Goal: Information Seeking & Learning: Learn about a topic

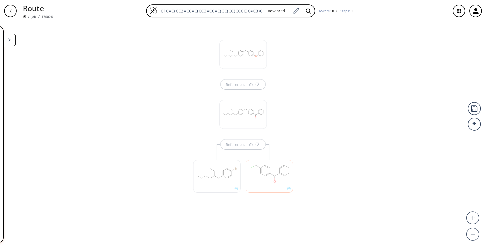
click at [338, 76] on div "References References" at bounding box center [243, 133] width 486 height 222
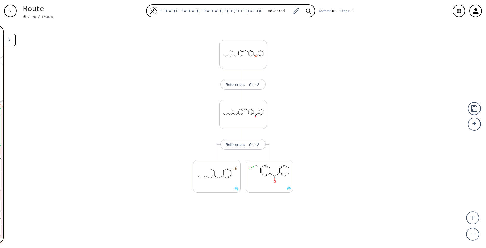
click at [11, 40] on button at bounding box center [9, 40] width 12 height 12
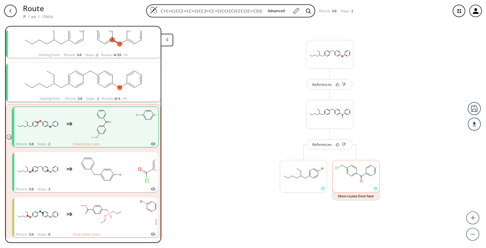
click at [375, 191] on div at bounding box center [355, 176] width 47 height 33
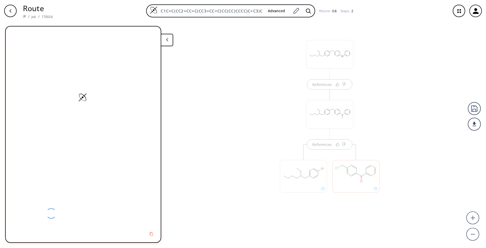
scroll to position [0, 0]
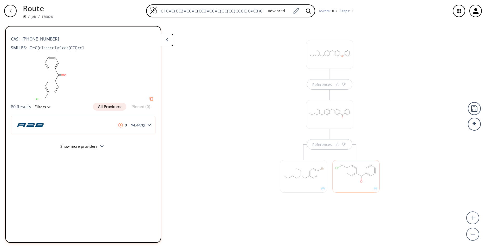
click at [172, 42] on button at bounding box center [167, 40] width 12 height 12
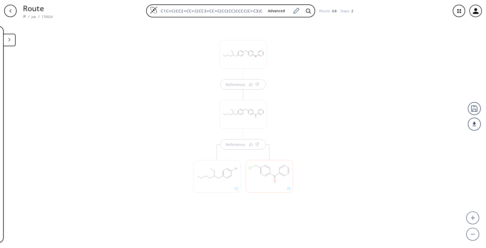
click at [165, 69] on div "References References" at bounding box center [243, 133] width 486 height 222
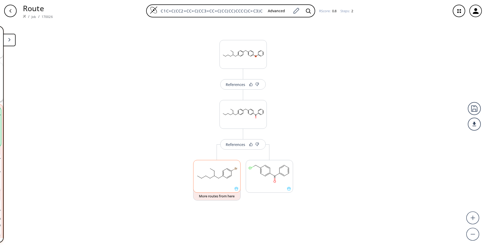
click at [238, 192] on div at bounding box center [216, 176] width 47 height 33
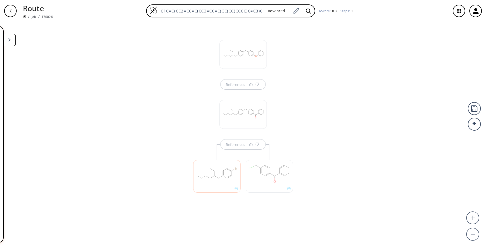
click at [9, 38] on icon at bounding box center [9, 40] width 2 height 4
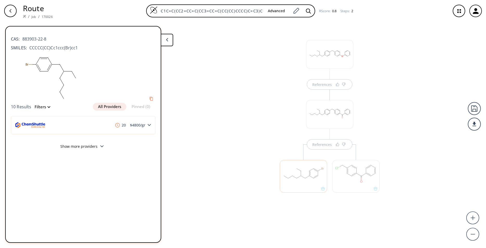
click at [196, 63] on div "References References" at bounding box center [243, 133] width 486 height 222
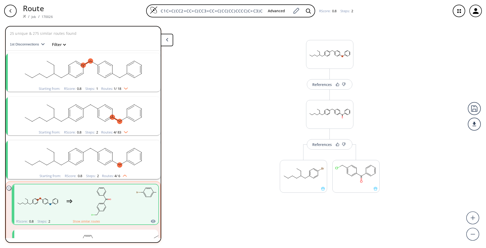
click at [106, 80] on rect "clusters" at bounding box center [83, 69] width 135 height 33
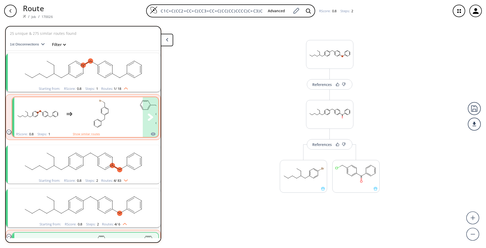
click at [114, 121] on rect "clusters" at bounding box center [101, 114] width 47 height 33
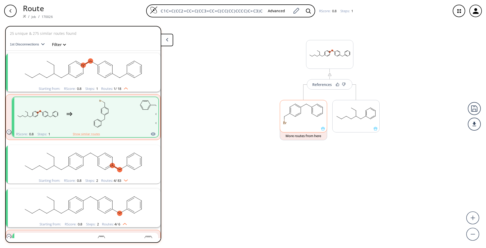
click at [322, 131] on div at bounding box center [303, 116] width 47 height 33
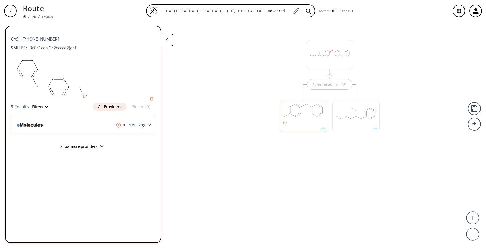
click at [199, 56] on div "References" at bounding box center [243, 133] width 486 height 222
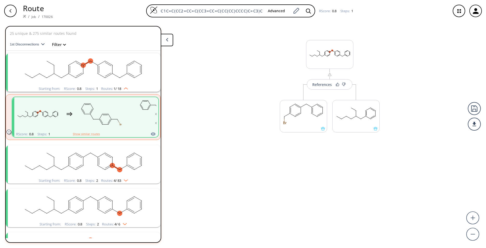
click at [125, 157] on ellipse "clusters" at bounding box center [127, 157] width 5 height 5
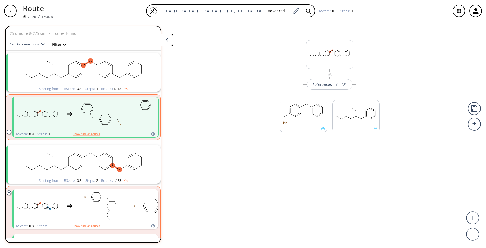
click at [132, 173] on rect "clusters" at bounding box center [83, 161] width 135 height 33
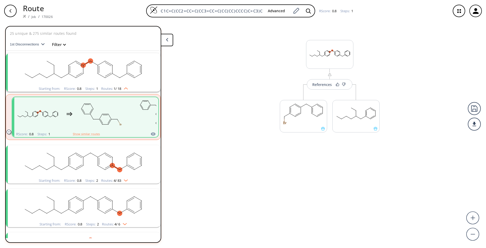
click at [127, 153] on rect "clusters" at bounding box center [83, 161] width 135 height 33
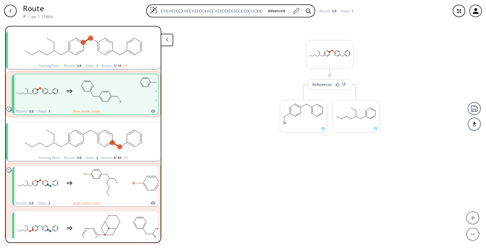
scroll to position [34, 0]
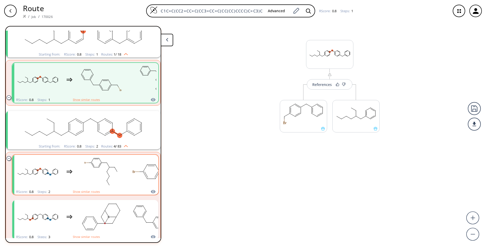
click at [129, 169] on div "clusters" at bounding box center [121, 172] width 214 height 34
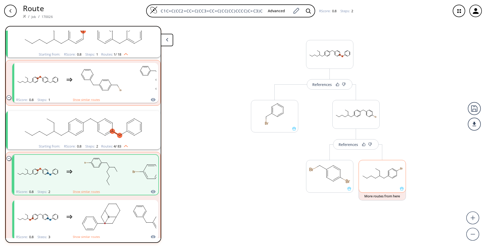
click at [401, 191] on icon at bounding box center [402, 189] width 4 height 4
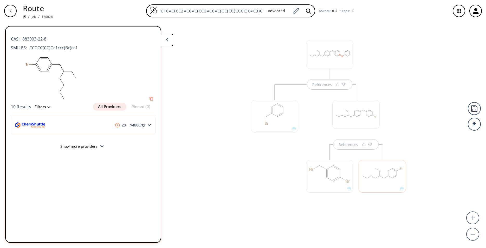
click at [187, 113] on div "References References" at bounding box center [243, 133] width 486 height 222
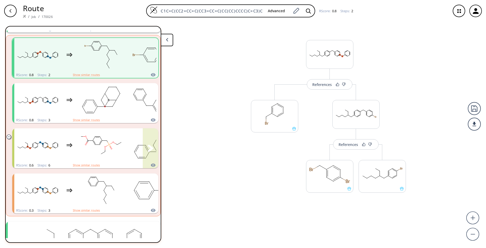
scroll to position [69, 0]
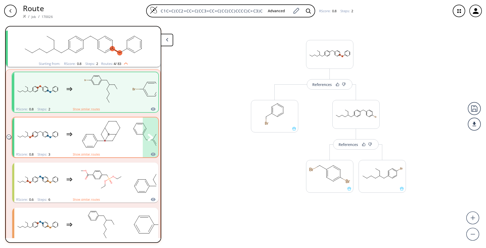
click at [122, 124] on rect "clusters" at bounding box center [101, 134] width 47 height 33
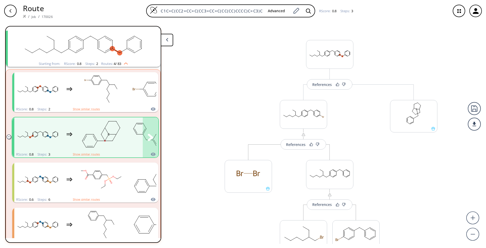
scroll to position [103, 0]
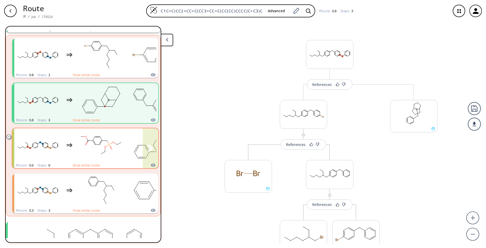
click at [119, 155] on rect "clusters" at bounding box center [101, 145] width 47 height 33
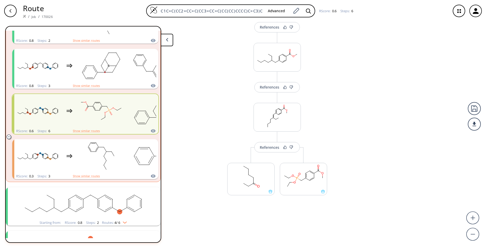
scroll to position [262, 0]
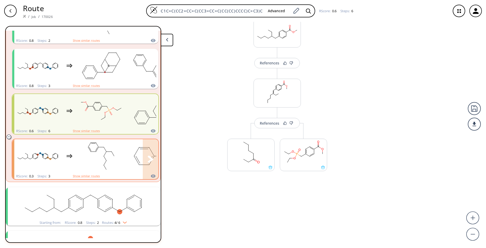
click at [120, 154] on rect "clusters" at bounding box center [101, 156] width 47 height 33
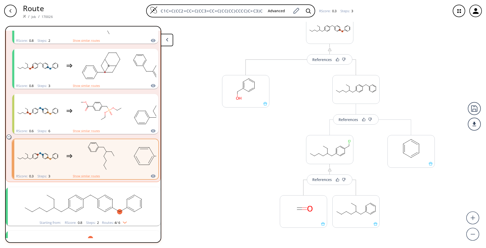
scroll to position [34, 0]
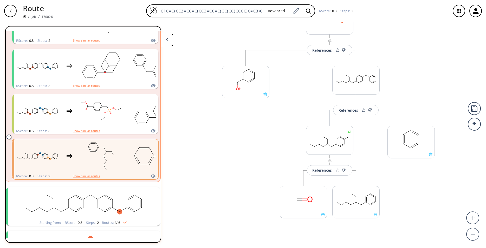
click at [144, 193] on rect "clusters" at bounding box center [83, 203] width 135 height 33
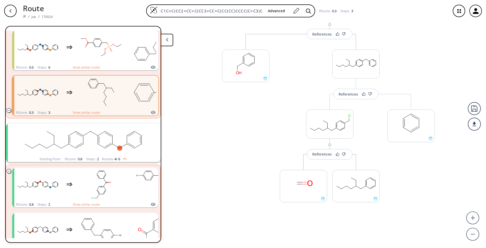
scroll to position [206, 0]
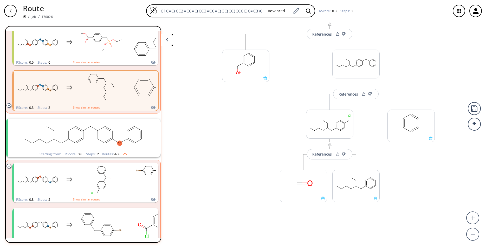
click at [112, 140] on ellipse "clusters" at bounding box center [112, 139] width 5 height 5
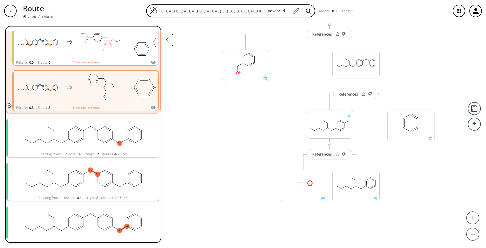
click at [112, 140] on ellipse "clusters" at bounding box center [112, 139] width 5 height 5
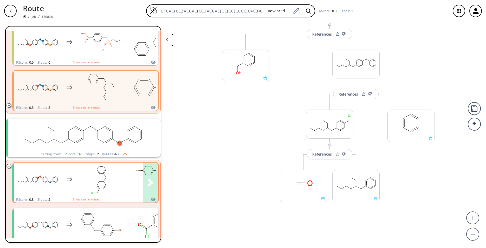
click at [120, 179] on rect "clusters" at bounding box center [101, 180] width 47 height 33
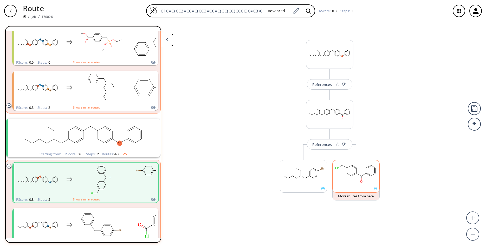
click at [375, 189] on icon at bounding box center [376, 189] width 4 height 4
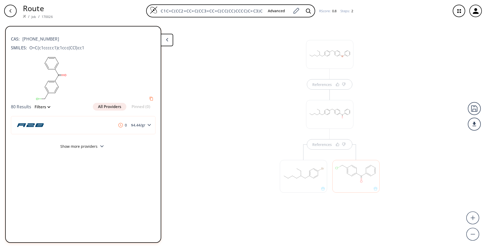
click at [321, 191] on div at bounding box center [303, 176] width 47 height 33
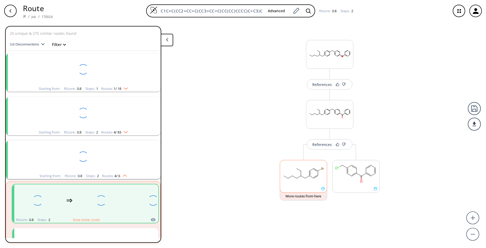
scroll to position [77, 0]
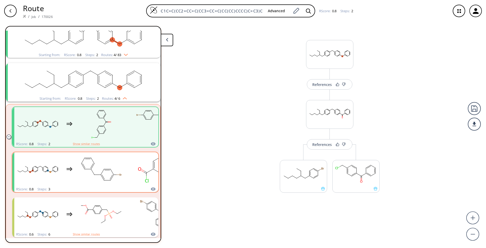
click at [119, 180] on rect "clusters" at bounding box center [101, 169] width 47 height 33
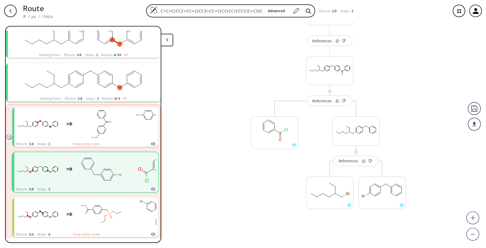
scroll to position [50, 0]
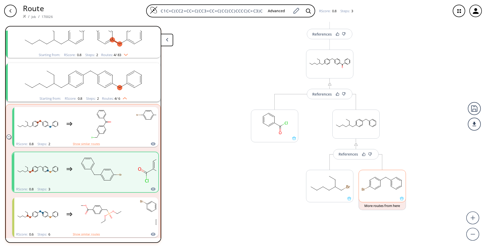
click at [400, 201] on div at bounding box center [382, 186] width 47 height 33
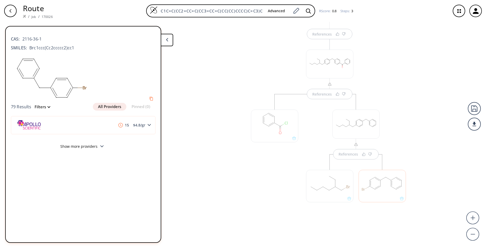
click at [136, 43] on div "CAS: 2116-36-1 SMILES: Brc1ccc(Cc2ccccc2)cc1" at bounding box center [83, 42] width 145 height 23
click at [183, 67] on div "References References References" at bounding box center [243, 133] width 486 height 222
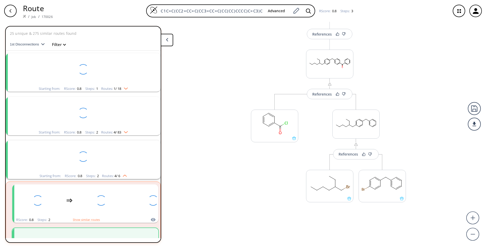
scroll to position [77, 0]
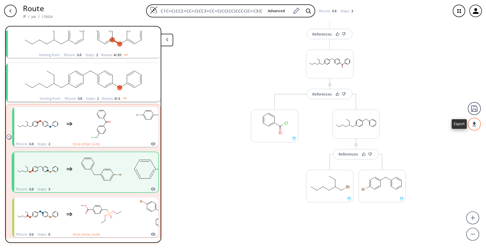
click at [476, 129] on div at bounding box center [474, 124] width 13 height 13
click at [463, 123] on li "PDF" at bounding box center [455, 122] width 26 height 9
click at [323, 96] on div "References" at bounding box center [322, 94] width 20 height 3
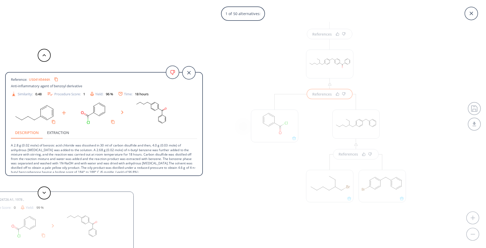
scroll to position [10, 0]
click at [64, 132] on button "Extraction" at bounding box center [58, 130] width 30 height 12
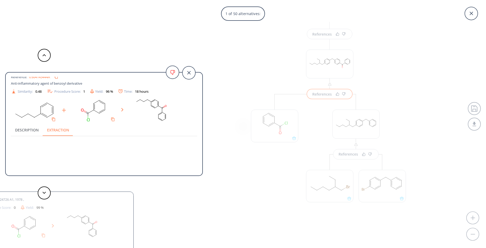
click at [31, 130] on button "Description" at bounding box center [27, 130] width 32 height 12
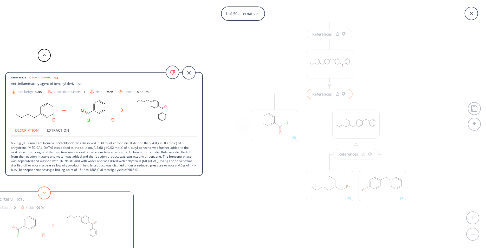
click at [46, 188] on button at bounding box center [44, 193] width 13 height 13
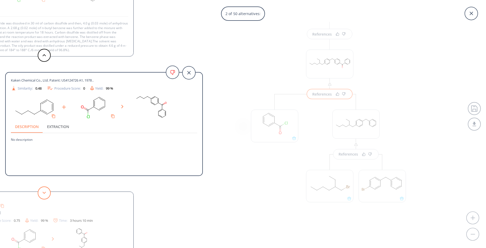
click at [39, 192] on button at bounding box center [44, 193] width 13 height 13
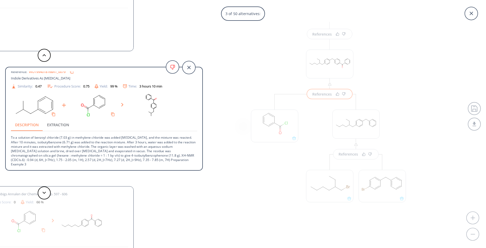
scroll to position [0, 0]
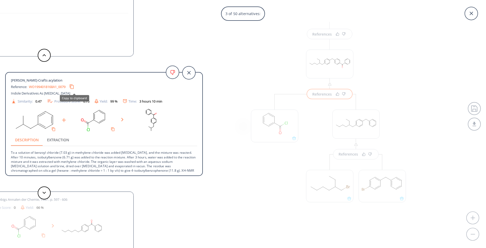
click at [74, 86] on icon "Copy to clipboard" at bounding box center [71, 86] width 5 height 5
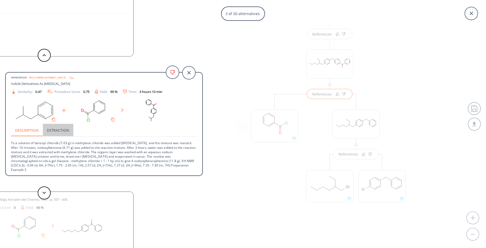
click at [66, 132] on button "Extraction" at bounding box center [58, 130] width 30 height 12
click at [59, 129] on button "Extraction" at bounding box center [58, 130] width 30 height 12
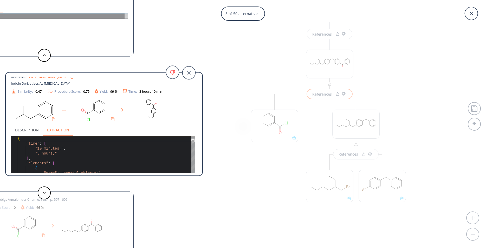
click at [24, 132] on button "Description" at bounding box center [27, 130] width 32 height 12
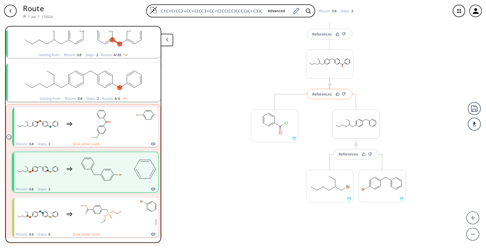
click at [327, 95] on div "References" at bounding box center [322, 94] width 20 height 3
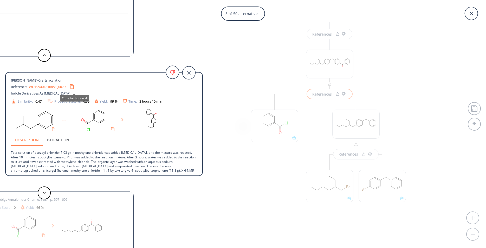
click at [73, 86] on icon "Copy to clipboard" at bounding box center [71, 86] width 5 height 5
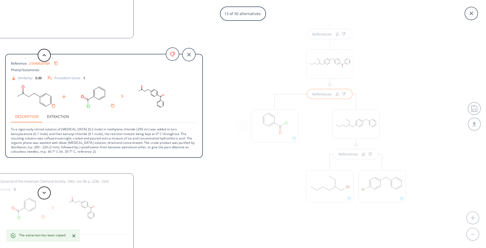
scroll to position [0, 0]
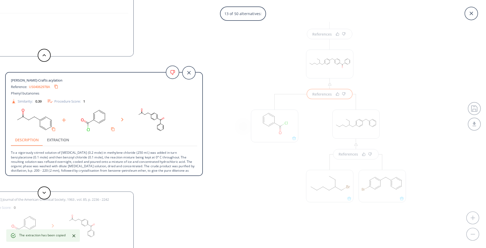
drag, startPoint x: 199, startPoint y: 150, endPoint x: 199, endPoint y: 157, distance: 6.8
click at [199, 157] on div "[PERSON_NAME]-Crafts acylation Reference: US04062978A Phenyl butanones Similari…" at bounding box center [104, 125] width 197 height 96
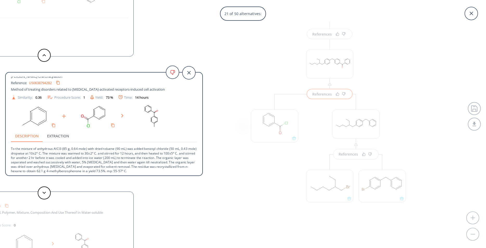
scroll to position [5, 0]
click at [39, 193] on button at bounding box center [44, 193] width 13 height 13
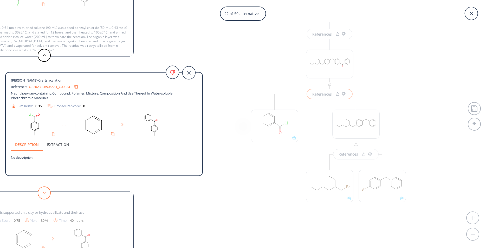
click at [40, 193] on button at bounding box center [44, 193] width 13 height 13
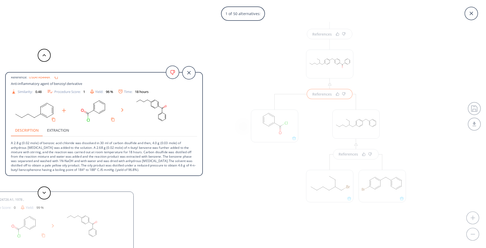
click at [264, 185] on div "1 of 50 alternatives: [PERSON_NAME]-Crafts acylation Reference: US04145444A Ant…" at bounding box center [243, 124] width 486 height 248
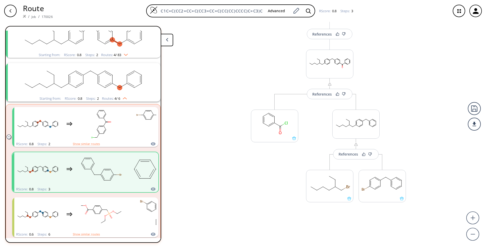
scroll to position [16, 0]
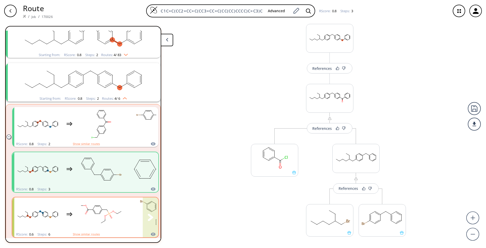
click at [95, 211] on rect "clusters" at bounding box center [101, 214] width 47 height 33
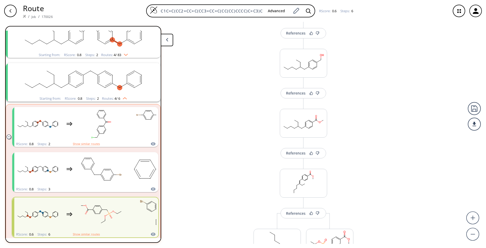
scroll to position [206, 0]
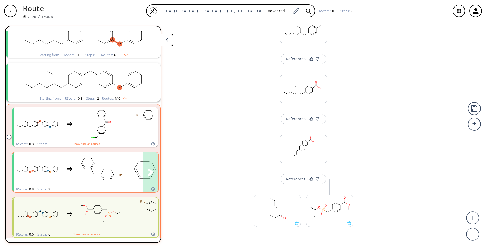
click at [109, 160] on rect "clusters" at bounding box center [101, 169] width 47 height 33
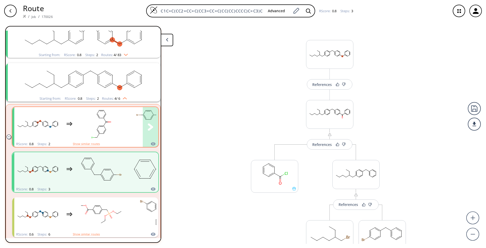
click at [120, 135] on rect "clusters" at bounding box center [101, 124] width 47 height 33
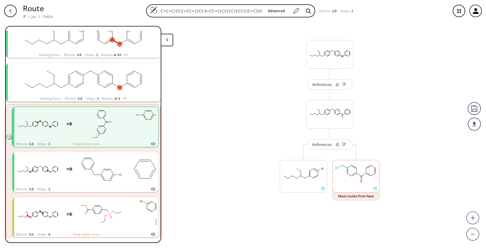
click at [377, 190] on icon at bounding box center [376, 189] width 4 height 4
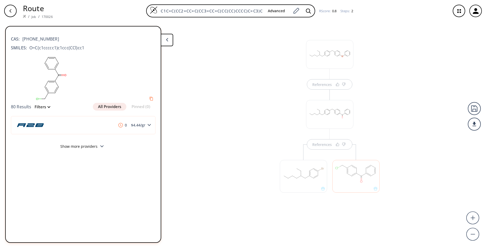
click at [323, 191] on div at bounding box center [303, 176] width 47 height 33
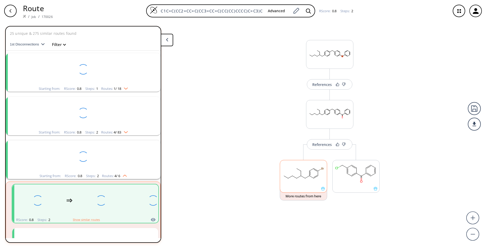
scroll to position [77, 0]
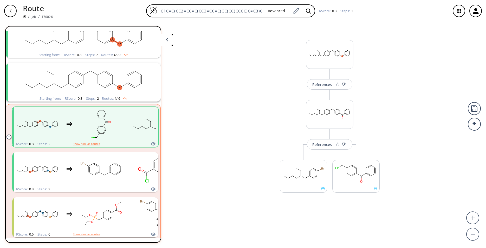
click at [141, 88] on rect "clusters" at bounding box center [83, 79] width 135 height 33
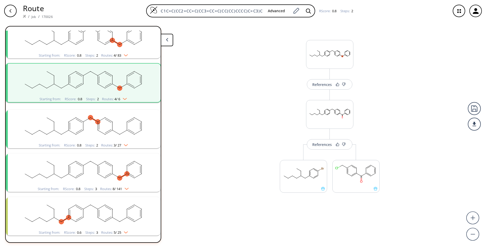
scroll to position [76, 0]
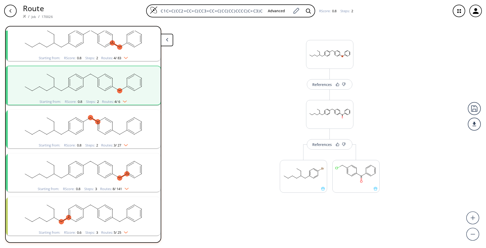
click at [141, 88] on rect "clusters" at bounding box center [83, 82] width 135 height 33
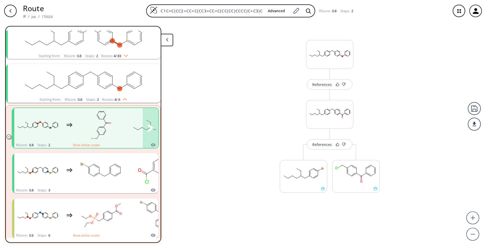
scroll to position [42, 0]
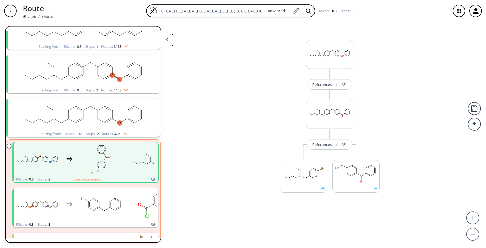
click at [124, 125] on rect "clusters" at bounding box center [83, 115] width 135 height 33
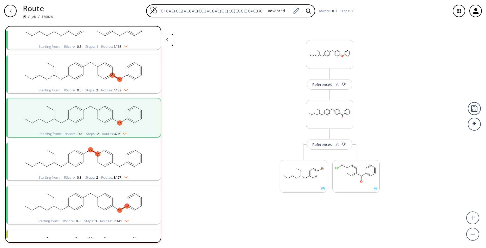
click at [121, 86] on rect "clusters" at bounding box center [83, 71] width 135 height 33
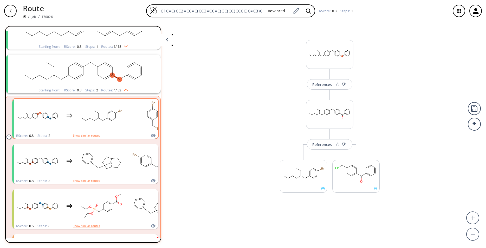
click at [120, 114] on rect "clusters" at bounding box center [101, 116] width 47 height 33
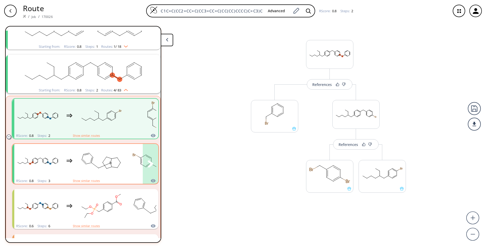
click at [86, 172] on rect "clusters" at bounding box center [101, 161] width 47 height 33
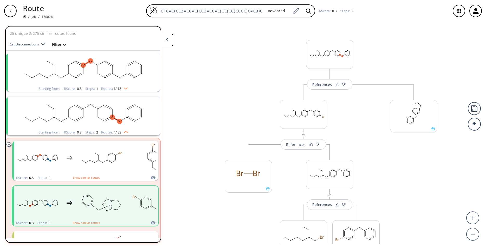
click at [88, 124] on rect "clusters" at bounding box center [83, 113] width 135 height 33
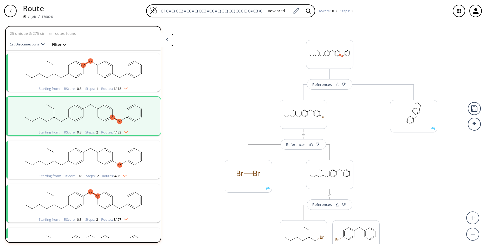
click at [90, 77] on rect "clusters" at bounding box center [83, 69] width 135 height 33
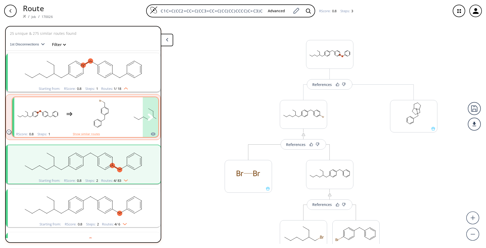
click at [91, 121] on rect "clusters" at bounding box center [101, 114] width 47 height 33
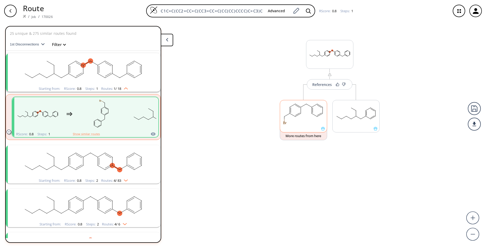
click at [323, 131] on div at bounding box center [303, 116] width 47 height 33
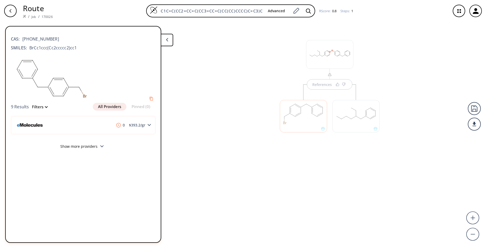
click at [167, 41] on polygon at bounding box center [167, 39] width 2 height 3
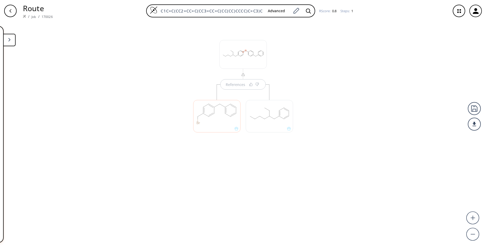
click at [5, 37] on button at bounding box center [9, 40] width 12 height 12
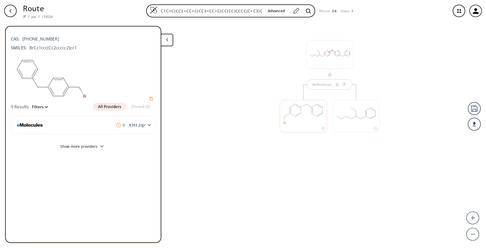
click at [207, 112] on div "References" at bounding box center [243, 133] width 486 height 222
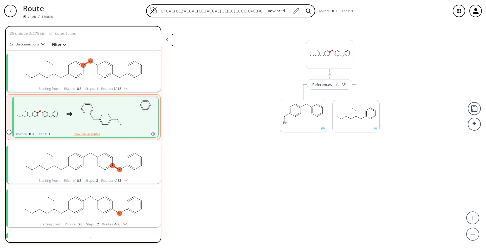
click at [97, 73] on ellipse "clusters" at bounding box center [97, 73] width 5 height 5
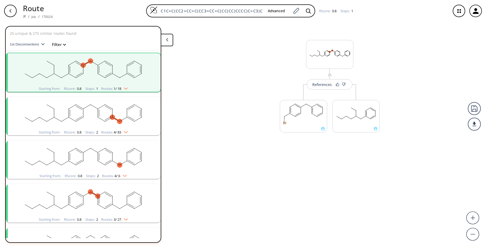
click at [97, 75] on ellipse "clusters" at bounding box center [97, 73] width 5 height 5
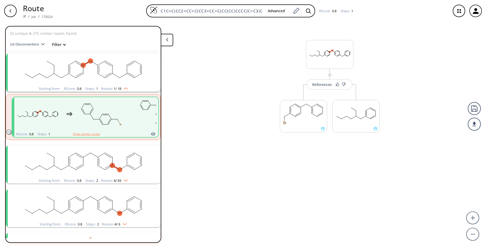
click at [86, 135] on button "Show similar routes" at bounding box center [86, 134] width 27 height 5
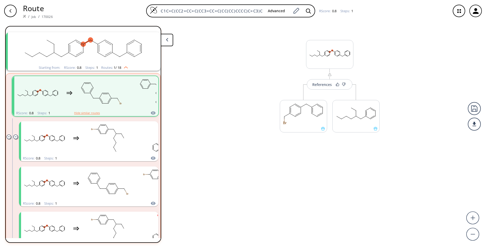
scroll to position [34, 0]
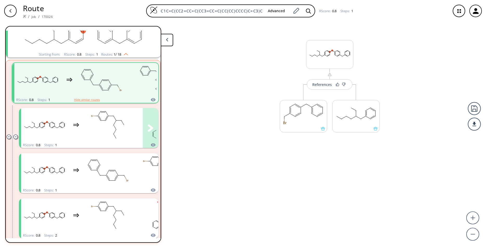
click at [86, 135] on rect "clusters" at bounding box center [108, 125] width 47 height 33
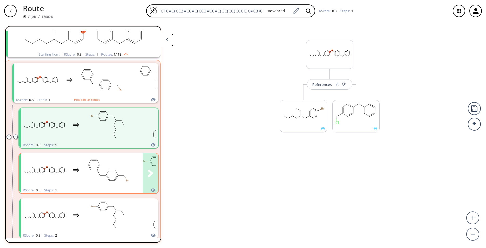
click at [85, 171] on div "clusters" at bounding box center [102, 170] width 162 height 34
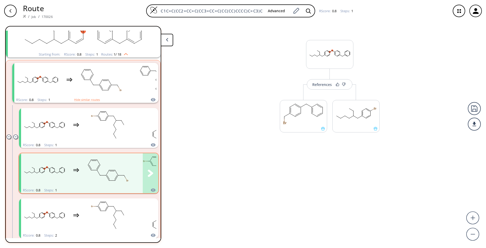
scroll to position [69, 0]
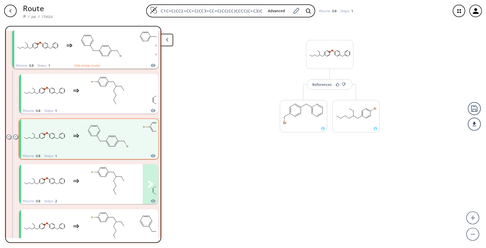
click at [85, 171] on rect "clusters" at bounding box center [108, 181] width 47 height 33
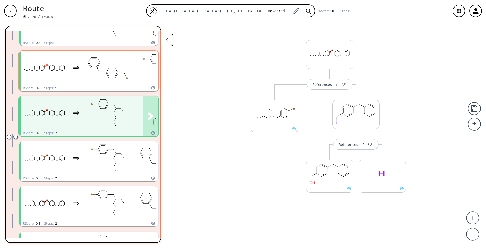
scroll to position [137, 0]
click at [85, 171] on rect "clusters" at bounding box center [108, 158] width 47 height 33
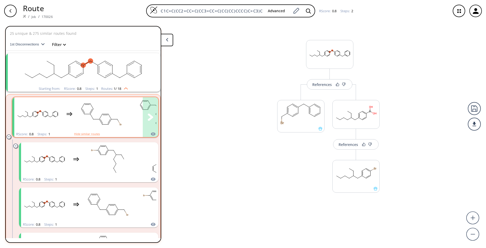
click at [81, 123] on rect "clusters" at bounding box center [101, 114] width 47 height 33
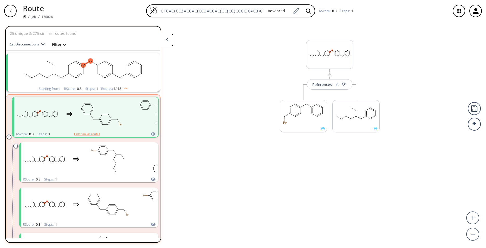
click at [8, 136] on icon "clusters" at bounding box center [9, 137] width 4 height 4
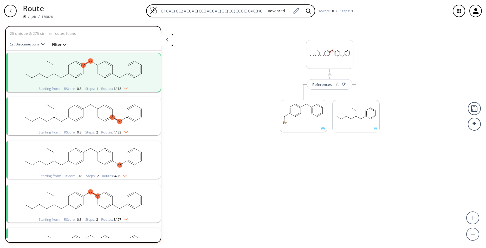
click at [101, 120] on rect "clusters" at bounding box center [83, 113] width 135 height 33
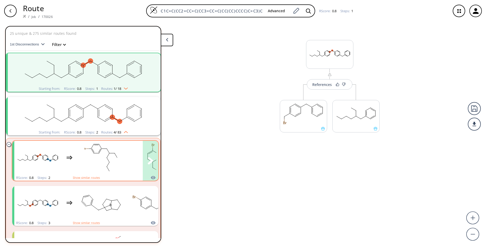
click at [102, 165] on rect "clusters" at bounding box center [101, 158] width 47 height 33
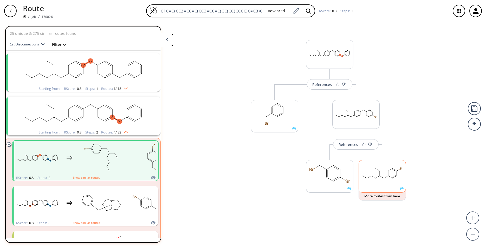
click at [369, 182] on rect at bounding box center [382, 173] width 47 height 27
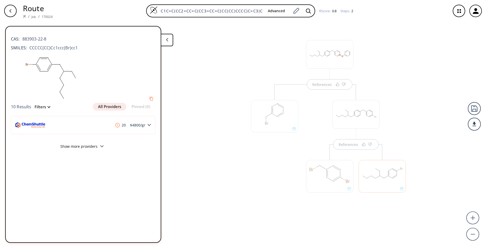
click at [54, 80] on rect at bounding box center [51, 78] width 81 height 49
click at [47, 71] on ellipse at bounding box center [47, 71] width 3 height 3
click at [193, 74] on div "References References" at bounding box center [243, 133] width 486 height 222
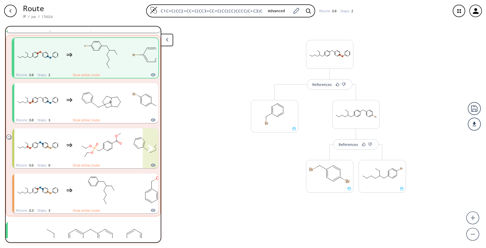
scroll to position [240, 0]
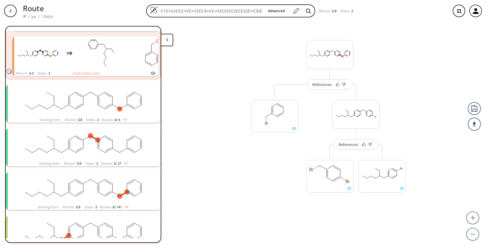
click at [114, 111] on rect "clusters" at bounding box center [83, 101] width 135 height 33
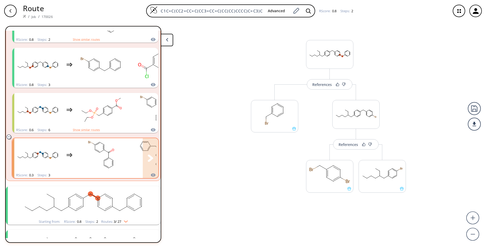
scroll to position [378, 0]
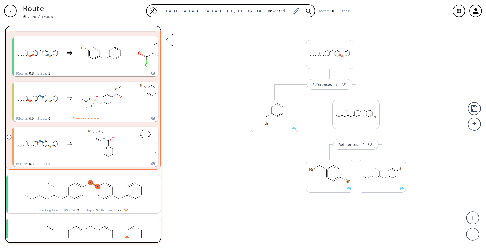
click at [126, 199] on rect "clusters" at bounding box center [83, 191] width 135 height 33
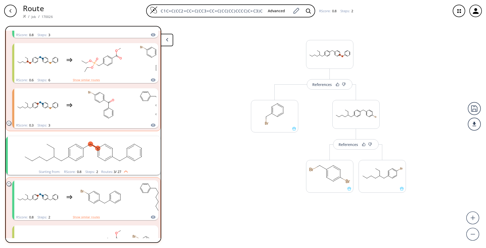
scroll to position [446, 0]
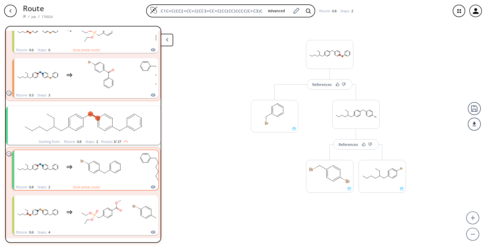
click at [116, 183] on rect "clusters" at bounding box center [101, 167] width 47 height 33
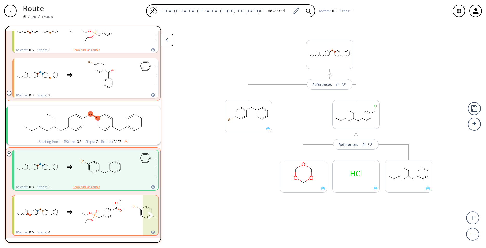
click at [112, 211] on icon "clusters" at bounding box center [114, 209] width 4 height 3
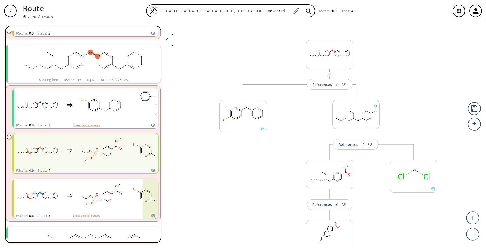
scroll to position [515, 0]
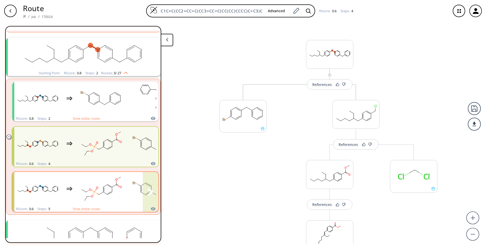
click at [118, 194] on rect "clusters" at bounding box center [101, 189] width 47 height 33
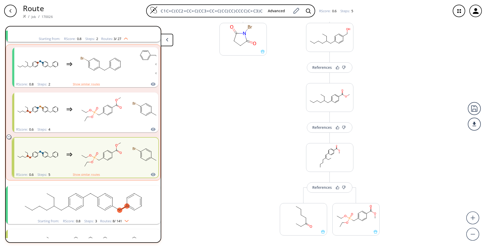
scroll to position [581, 0]
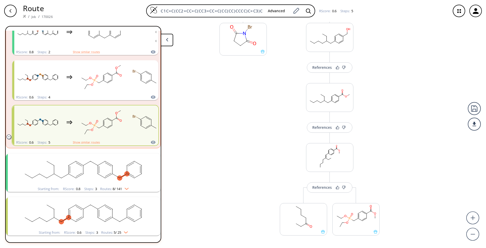
click at [82, 175] on ellipse "clusters" at bounding box center [83, 173] width 5 height 5
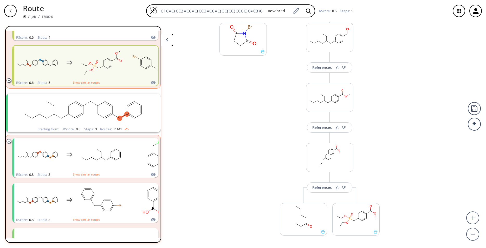
scroll to position [650, 0]
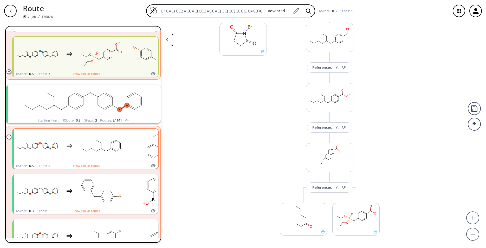
click at [86, 155] on rect "clusters" at bounding box center [101, 146] width 47 height 33
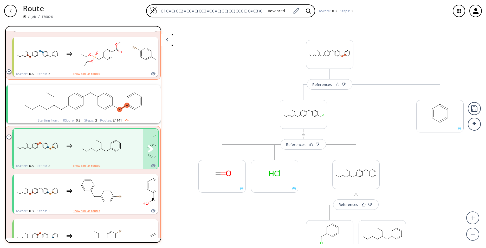
scroll to position [684, 0]
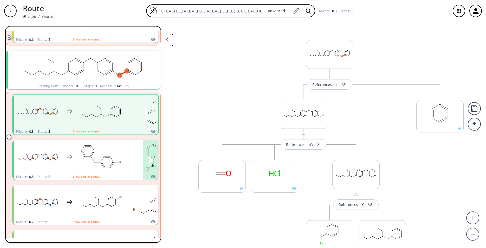
click at [86, 157] on rect "clusters" at bounding box center [101, 157] width 47 height 33
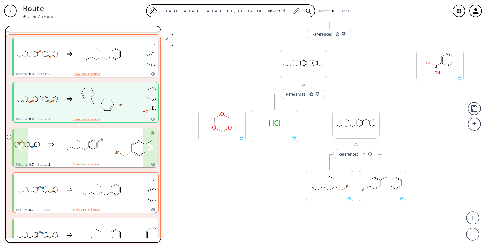
scroll to position [753, 0]
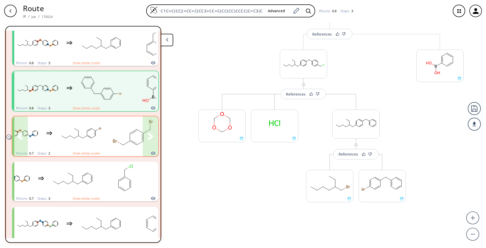
click at [109, 147] on div "clusters" at bounding box center [101, 133] width 214 height 34
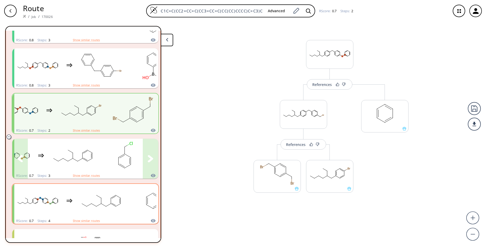
scroll to position [787, 0]
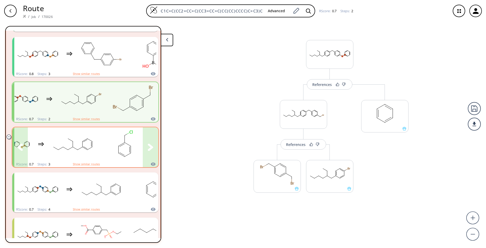
click at [46, 158] on div "clusters" at bounding box center [145, 144] width 318 height 34
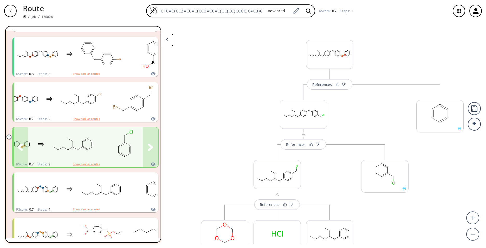
scroll to position [822, 0]
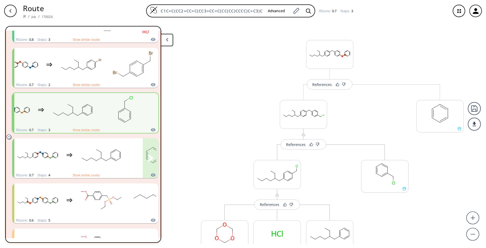
click at [46, 157] on rect "clusters" at bounding box center [37, 155] width 47 height 33
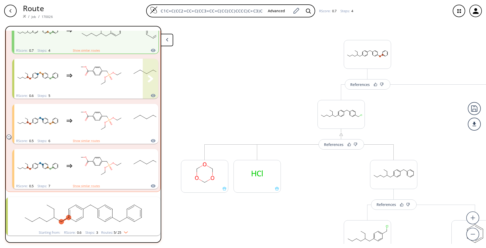
scroll to position [951, 0]
click at [86, 197] on rect "clusters" at bounding box center [83, 213] width 135 height 33
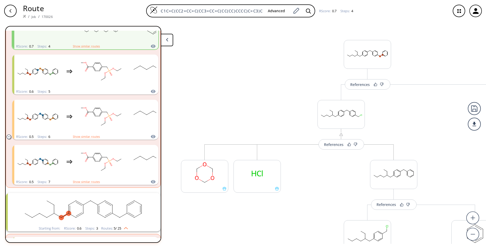
click at [83, 202] on rect "clusters" at bounding box center [83, 209] width 135 height 33
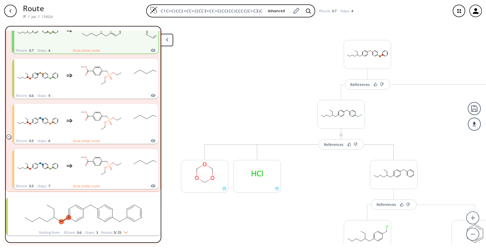
click at [83, 201] on rect "clusters" at bounding box center [83, 213] width 135 height 33
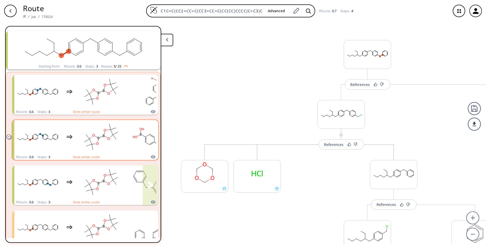
scroll to position [1111, 0]
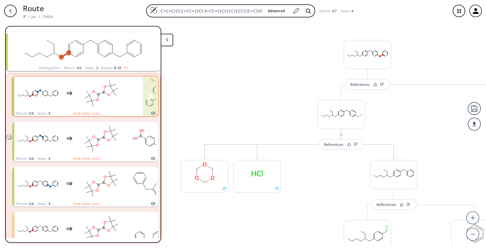
click at [76, 105] on div "clusters" at bounding box center [147, 93] width 266 height 34
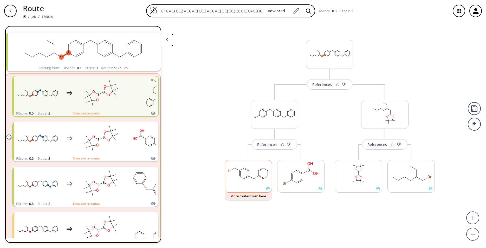
click at [268, 191] on div at bounding box center [248, 176] width 47 height 33
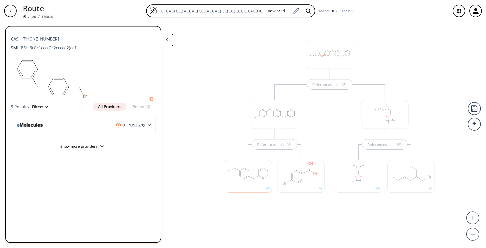
click at [204, 145] on div "References References References" at bounding box center [243, 133] width 486 height 222
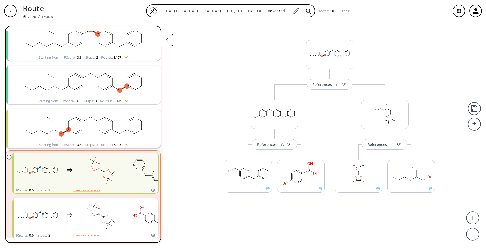
scroll to position [180, 0]
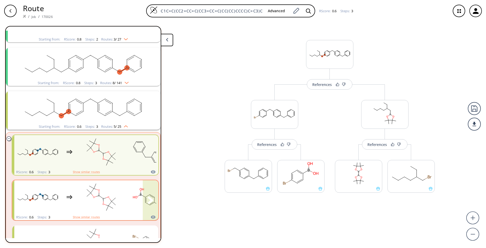
click at [122, 190] on rect "clusters" at bounding box center [101, 197] width 47 height 33
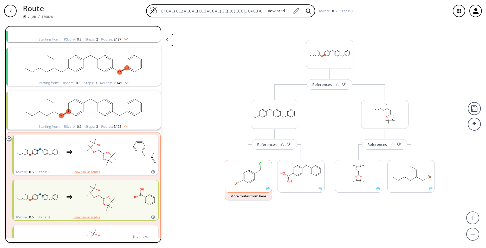
click at [270, 192] on div at bounding box center [248, 176] width 47 height 33
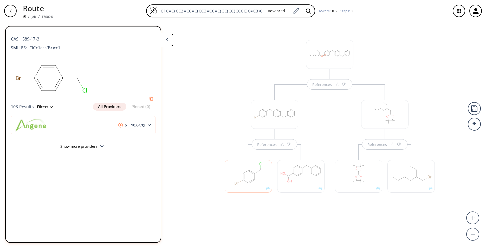
click at [192, 68] on div "References References References" at bounding box center [243, 133] width 486 height 222
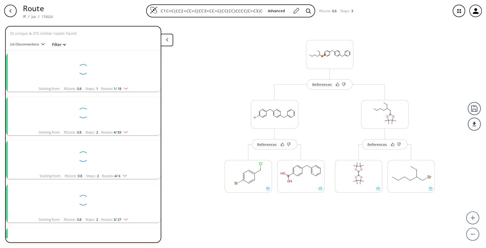
scroll to position [77, 0]
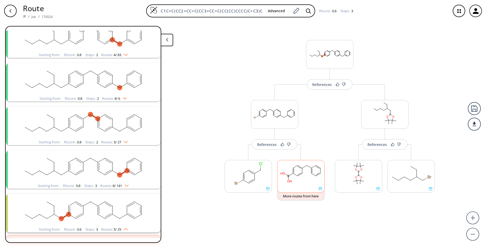
click at [320, 190] on icon at bounding box center [321, 189] width 4 height 4
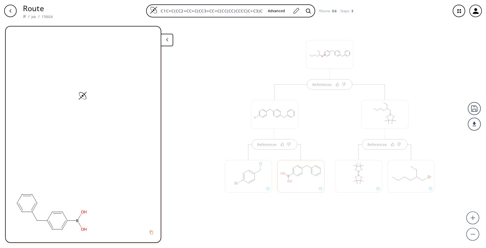
scroll to position [0, 0]
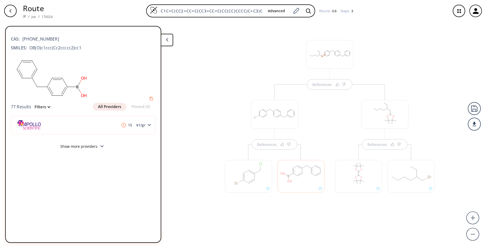
click at [217, 44] on div "References References References" at bounding box center [243, 133] width 486 height 222
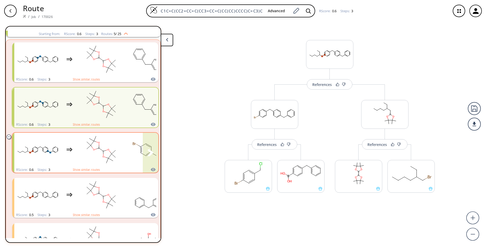
scroll to position [283, 0]
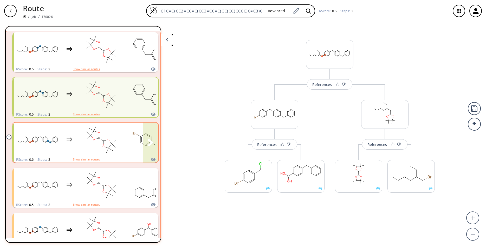
click at [81, 152] on rect "clusters" at bounding box center [101, 140] width 47 height 33
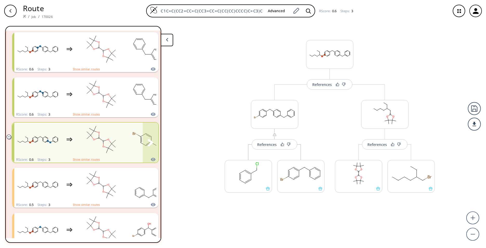
scroll to position [304, 0]
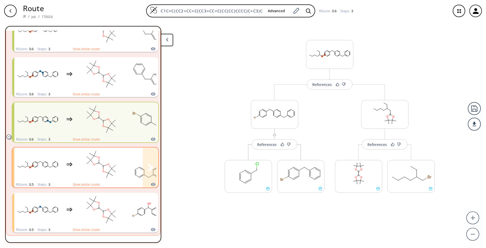
click at [87, 168] on rect "clusters" at bounding box center [101, 164] width 47 height 33
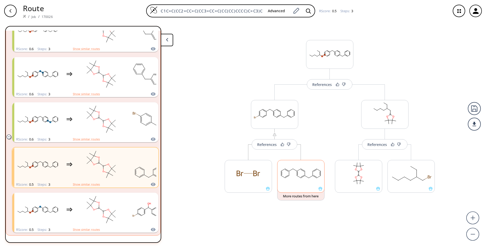
click at [320, 192] on div at bounding box center [300, 176] width 47 height 33
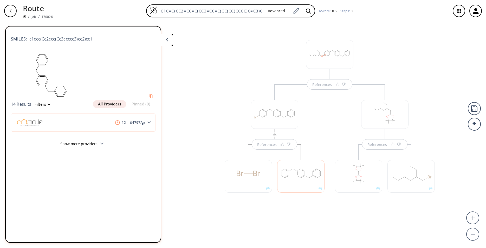
click at [194, 85] on div "References References References" at bounding box center [243, 133] width 486 height 222
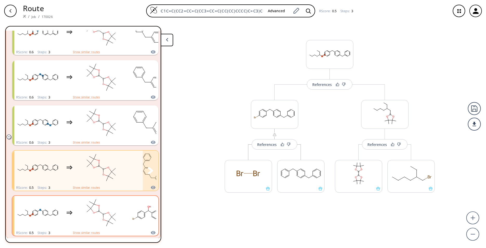
scroll to position [304, 0]
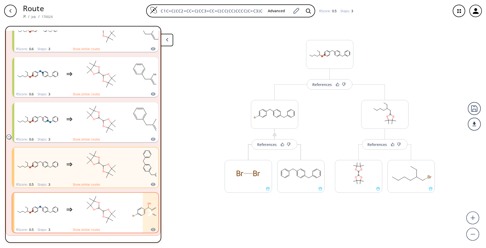
click at [123, 215] on rect "clusters" at bounding box center [101, 210] width 47 height 33
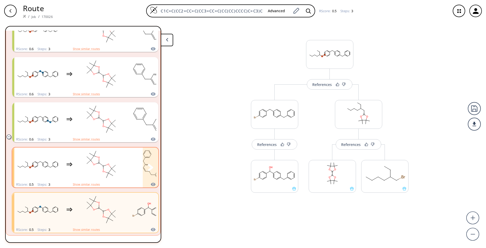
click at [123, 176] on rect "clusters" at bounding box center [101, 164] width 47 height 33
